Goal: Find specific page/section: Find specific page/section

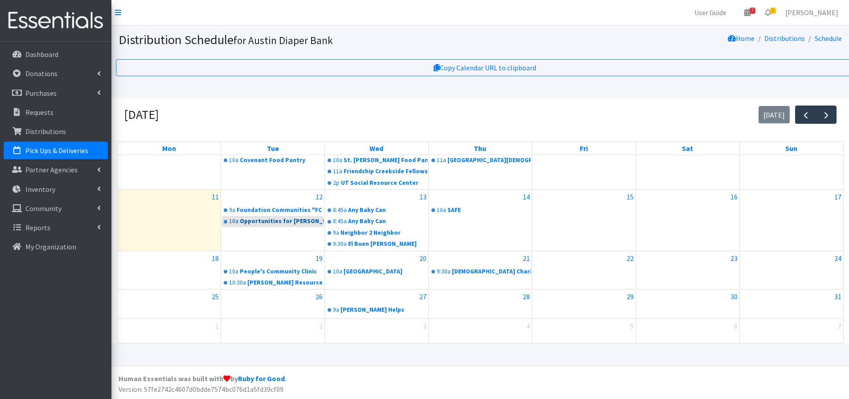
scroll to position [7, 0]
click at [368, 239] on link "9:30a El Buen [PERSON_NAME]" at bounding box center [377, 244] width 102 height 11
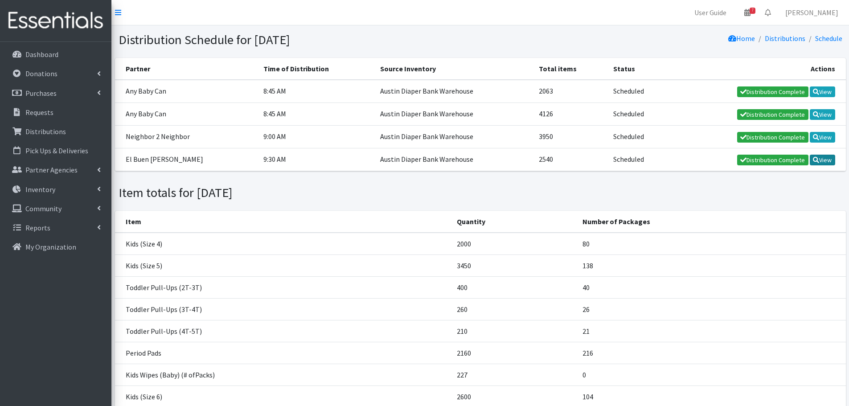
click at [822, 158] on link "View" at bounding box center [822, 160] width 25 height 11
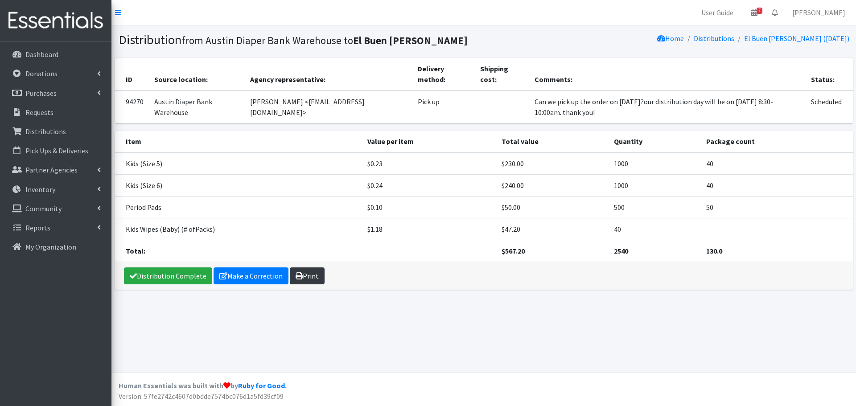
click at [299, 277] on icon at bounding box center [298, 275] width 7 height 7
